Goal: Obtain resource: Obtain resource

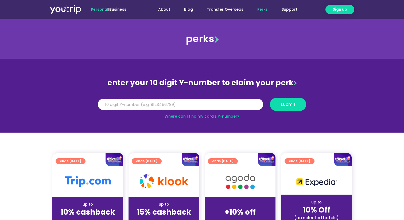
click at [198, 101] on input "Y Number" at bounding box center [180, 105] width 165 height 12
paste input "8169870833"
type input "8169870833"
click at [296, 106] on span "submit" at bounding box center [287, 104] width 27 height 4
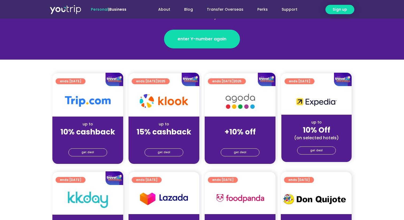
scroll to position [88, 0]
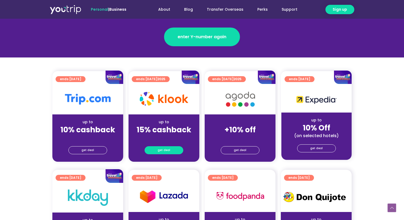
click at [165, 150] on span "get deal" at bounding box center [164, 149] width 13 height 7
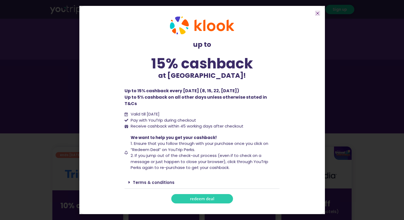
scroll to position [12, 0]
click at [189, 197] on link "redeem deal" at bounding box center [202, 198] width 62 height 9
